Goal: Transaction & Acquisition: Purchase product/service

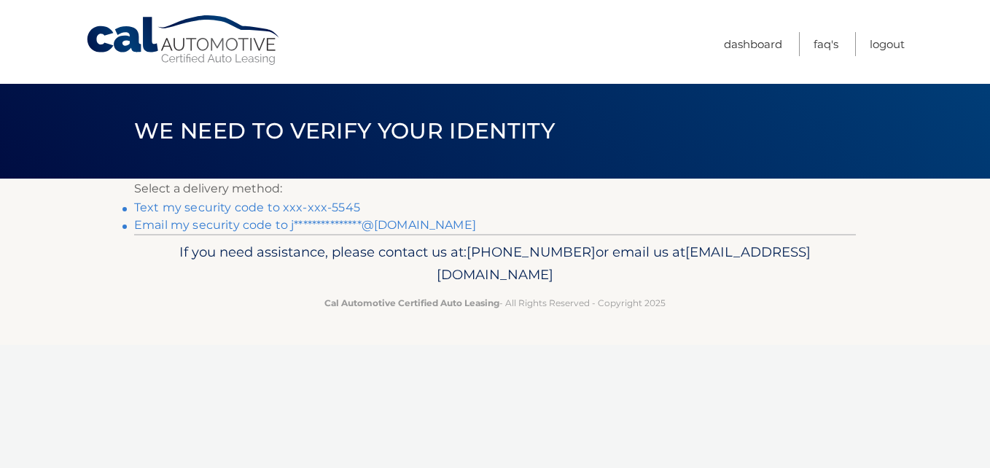
click at [252, 206] on link "Text my security code to xxx-xxx-5545" at bounding box center [247, 208] width 226 height 14
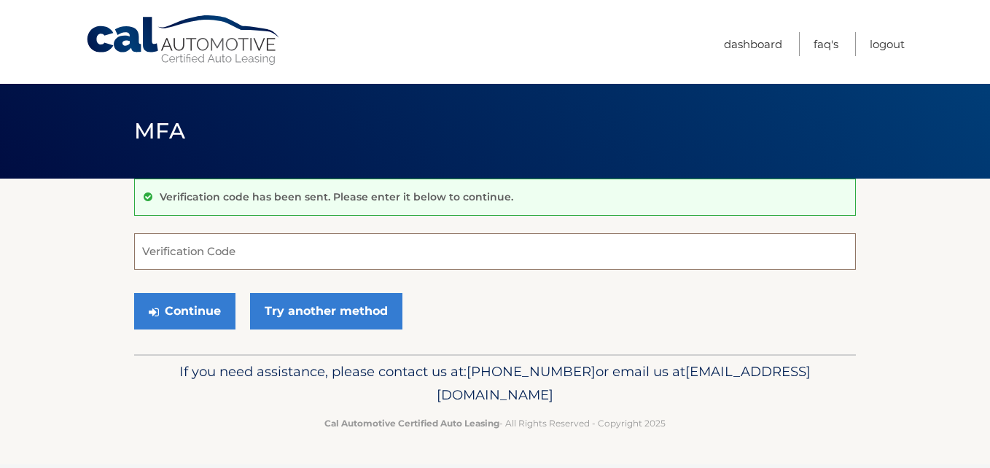
click at [259, 253] on input "Verification Code" at bounding box center [495, 251] width 722 height 36
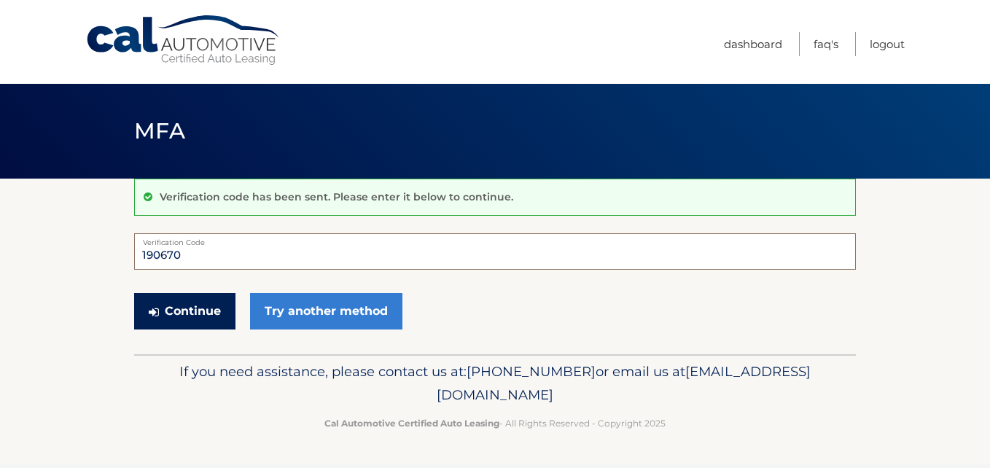
type input "190670"
click at [203, 316] on button "Continue" at bounding box center [184, 311] width 101 height 36
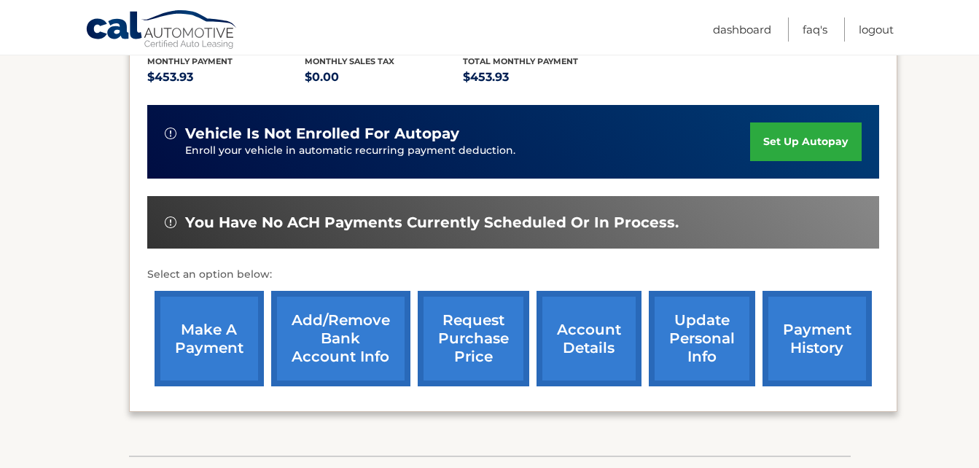
scroll to position [197, 0]
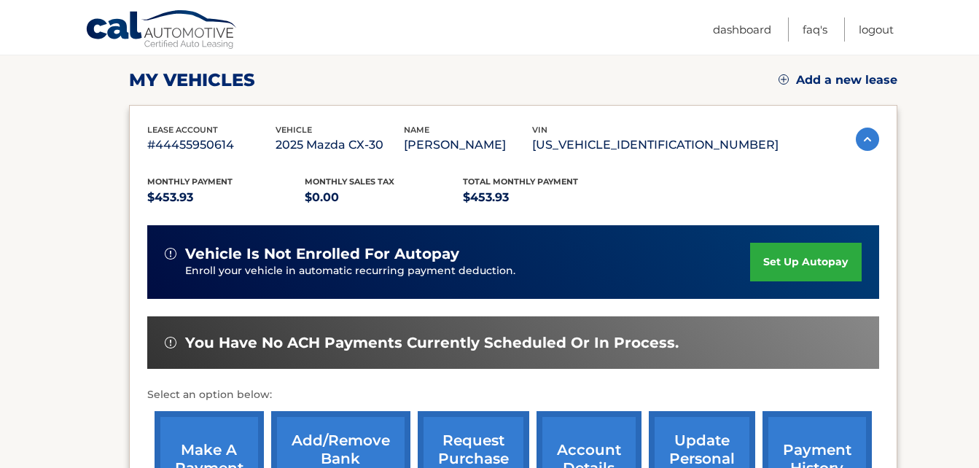
click at [222, 442] on link "make a payment" at bounding box center [209, 459] width 109 height 96
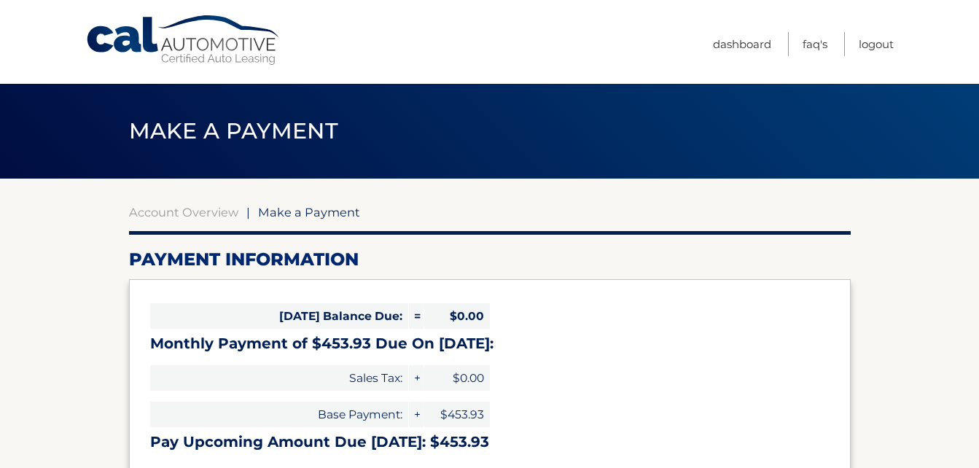
select select "OWQ4YWYzMmEtMjdiMC00Nzg2LWE2N2MtYzViMGY4NThiZTQ1"
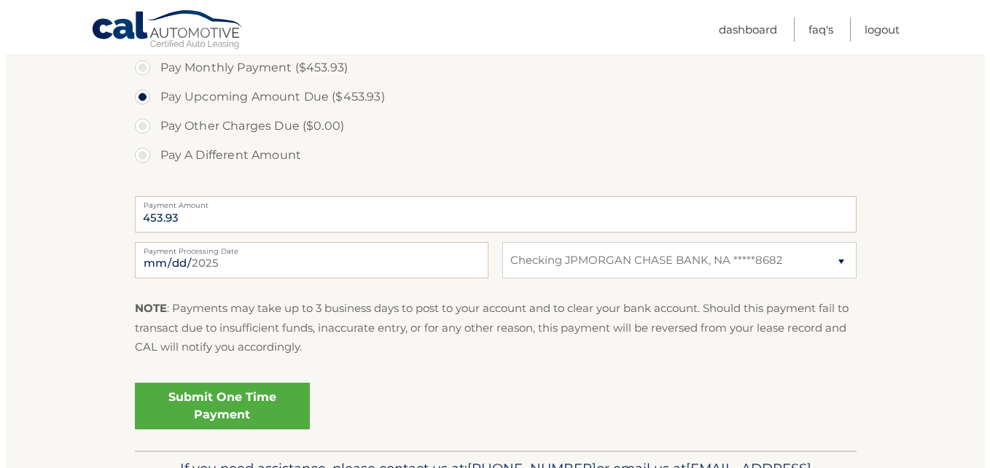
scroll to position [511, 0]
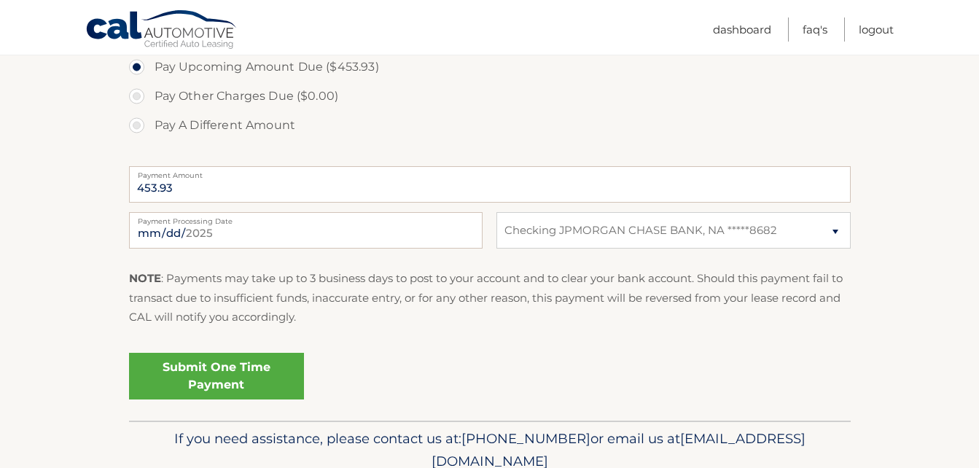
click at [202, 366] on link "Submit One Time Payment" at bounding box center [216, 376] width 175 height 47
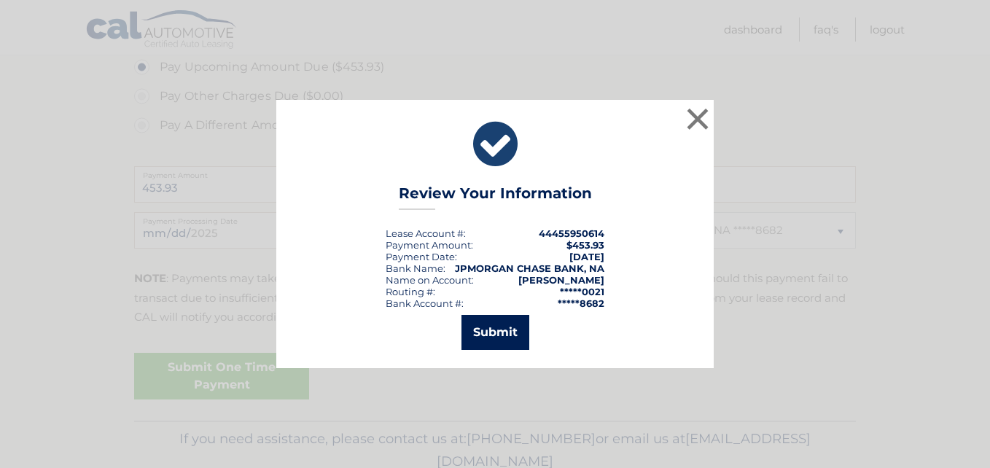
click at [500, 333] on button "Submit" at bounding box center [496, 332] width 68 height 35
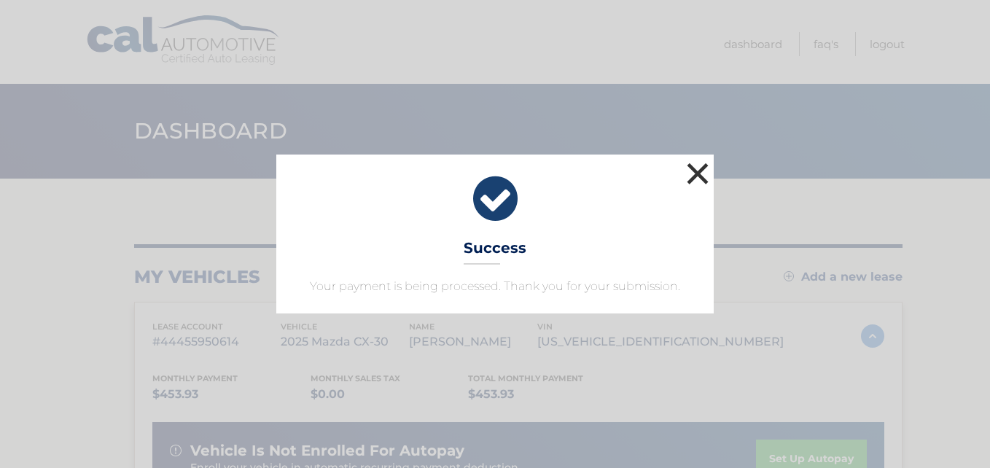
click at [699, 169] on button "×" at bounding box center [697, 173] width 29 height 29
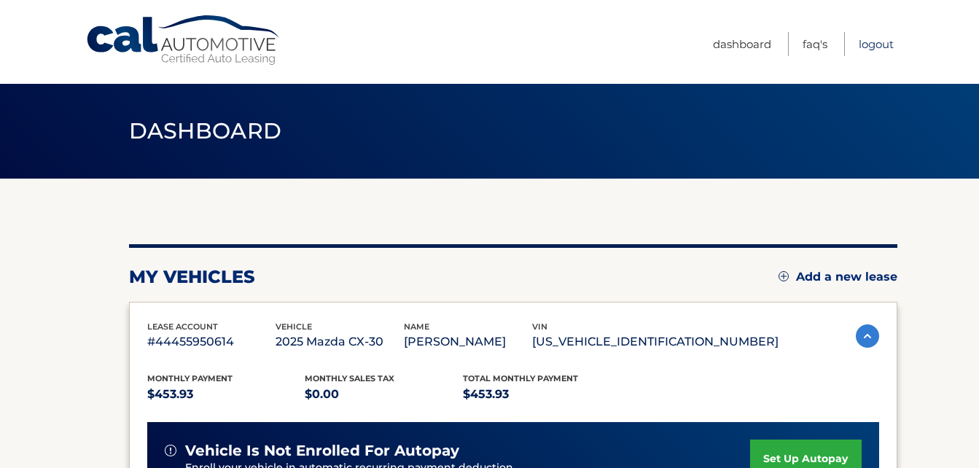
click at [874, 46] on link "Logout" at bounding box center [876, 44] width 35 height 24
